Goal: Task Accomplishment & Management: Use online tool/utility

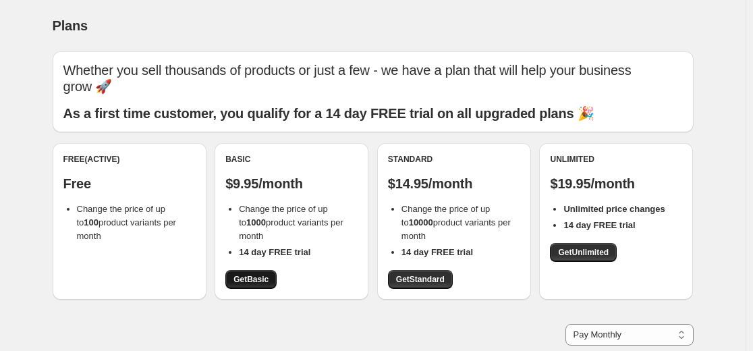
click at [258, 276] on span "Get Basic" at bounding box center [250, 279] width 35 height 11
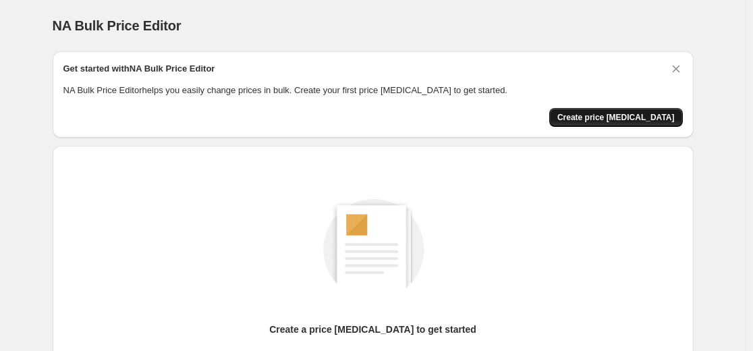
click at [628, 115] on span "Create price [MEDICAL_DATA]" at bounding box center [615, 117] width 117 height 11
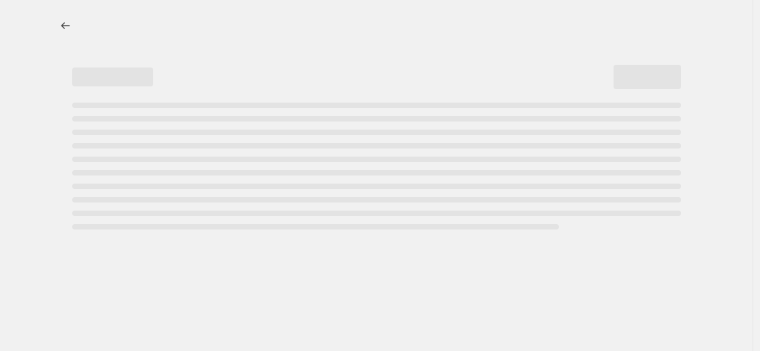
select select "percentage"
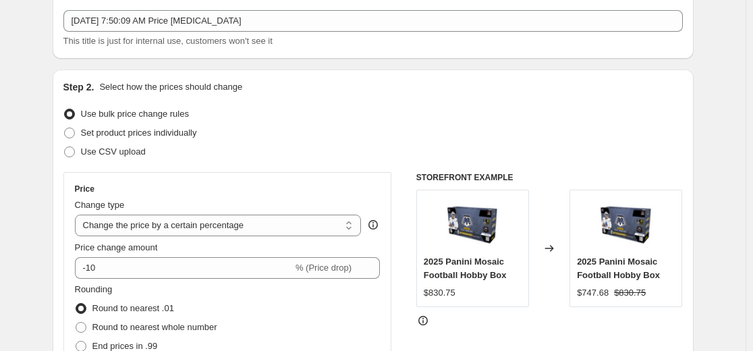
scroll to position [139, 0]
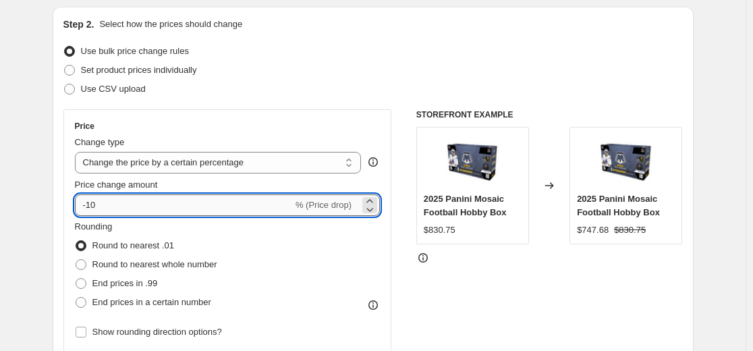
click at [278, 203] on input "-10" at bounding box center [184, 205] width 218 height 22
type input "-1"
type input "-30"
click at [519, 314] on div "STOREFRONT EXAMPLE 2025 Panini Mosaic Football Hobby Box $830.75 Changed to 202…" at bounding box center [549, 274] width 266 height 331
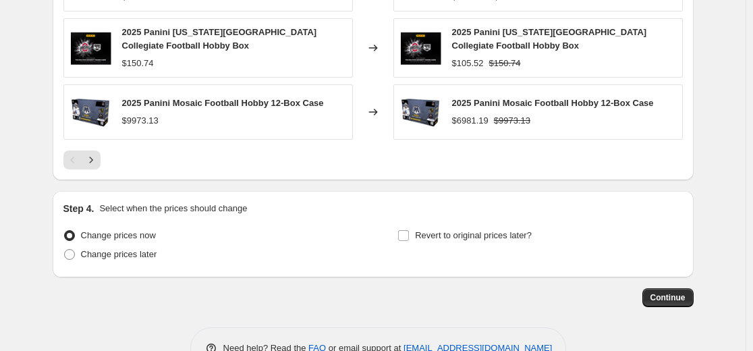
scroll to position [1011, 0]
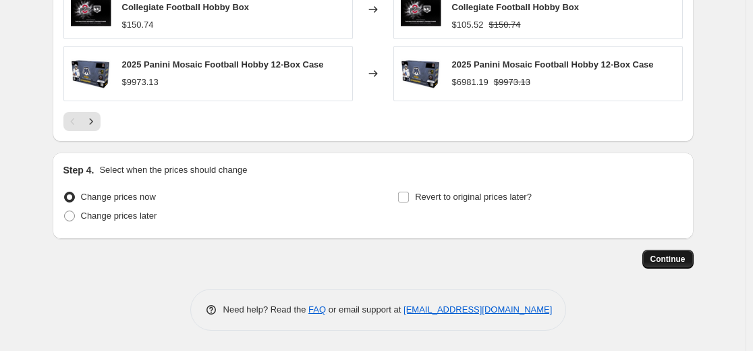
click at [665, 255] on span "Continue" at bounding box center [667, 259] width 35 height 11
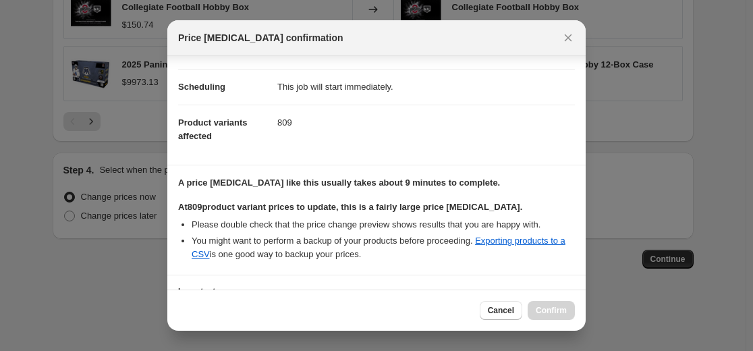
scroll to position [208, 0]
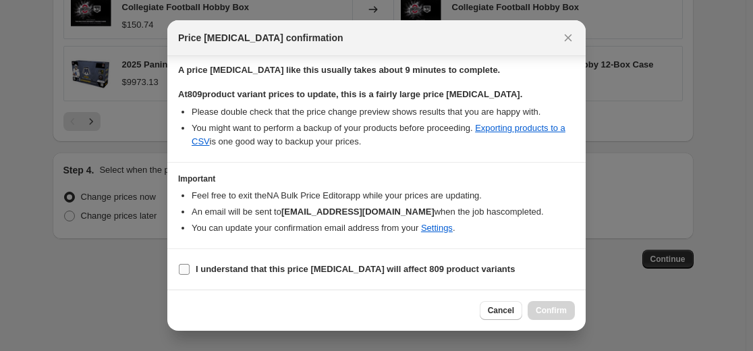
click at [248, 274] on b "I understand that this price [MEDICAL_DATA] will affect 809 product variants" at bounding box center [355, 269] width 319 height 10
click at [190, 274] on input "I understand that this price [MEDICAL_DATA] will affect 809 product variants" at bounding box center [184, 269] width 11 height 11
checkbox input "true"
click at [550, 306] on span "Confirm" at bounding box center [551, 310] width 31 height 11
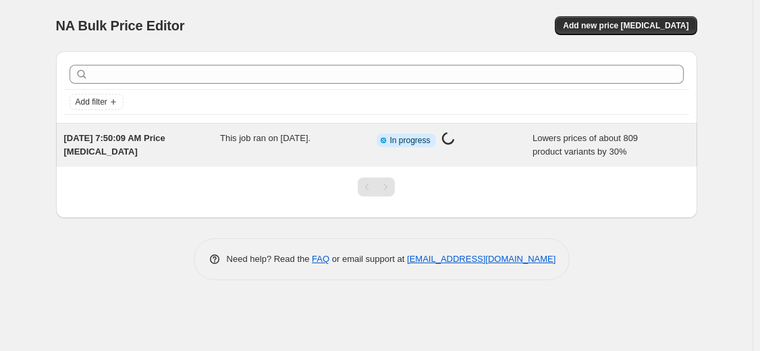
click at [409, 140] on span "In progress" at bounding box center [410, 140] width 40 height 11
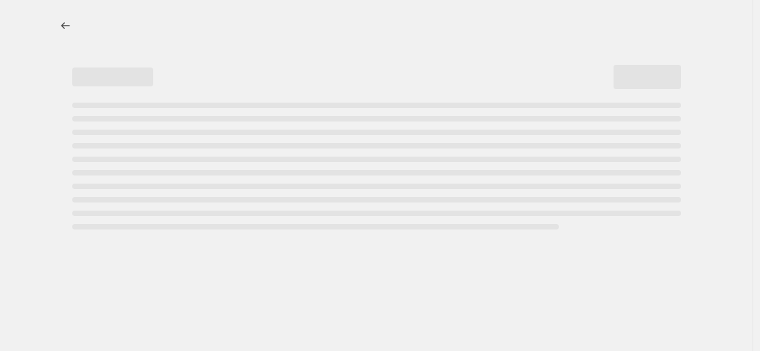
select select "percentage"
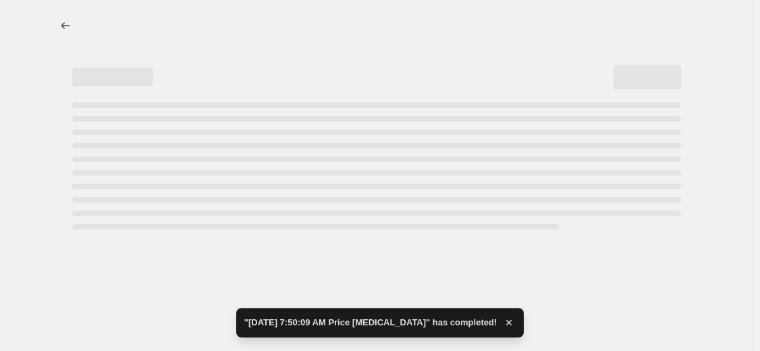
select select "percentage"
